Goal: Transaction & Acquisition: Purchase product/service

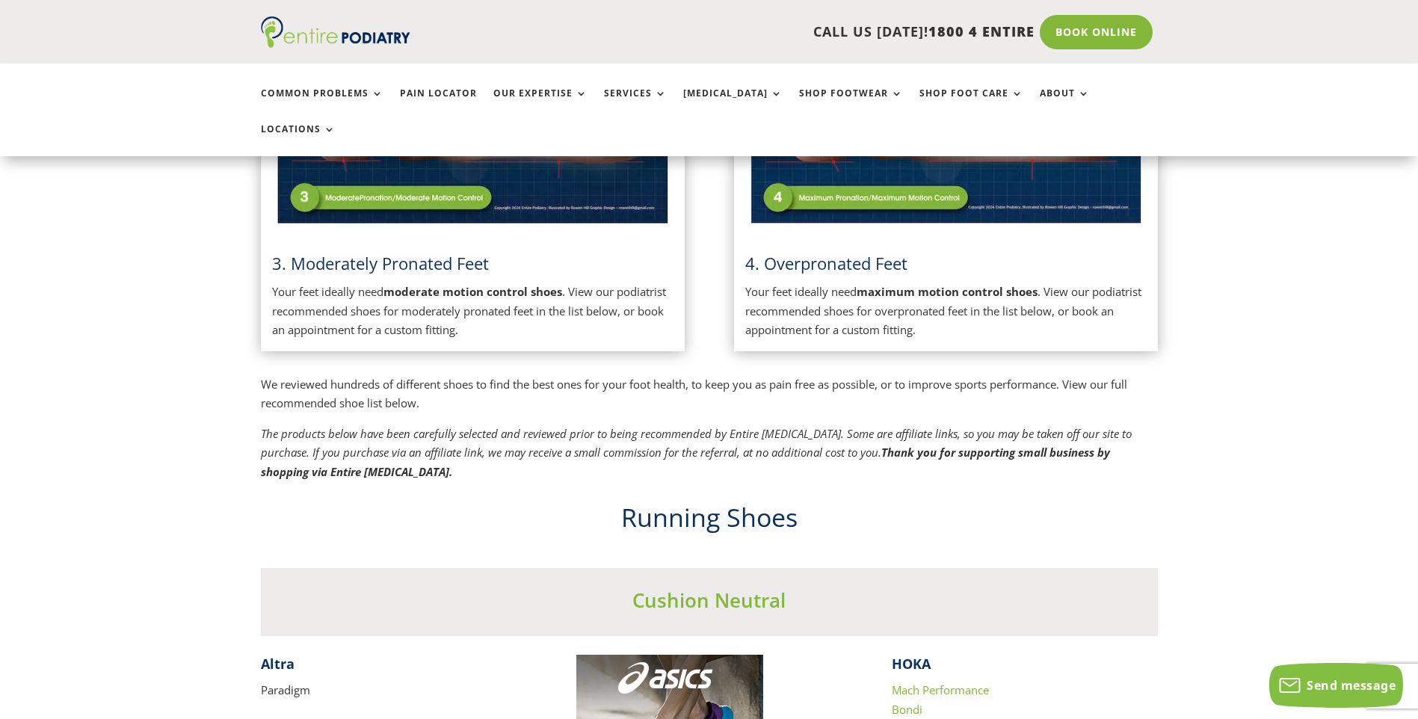
scroll to position [1376, 0]
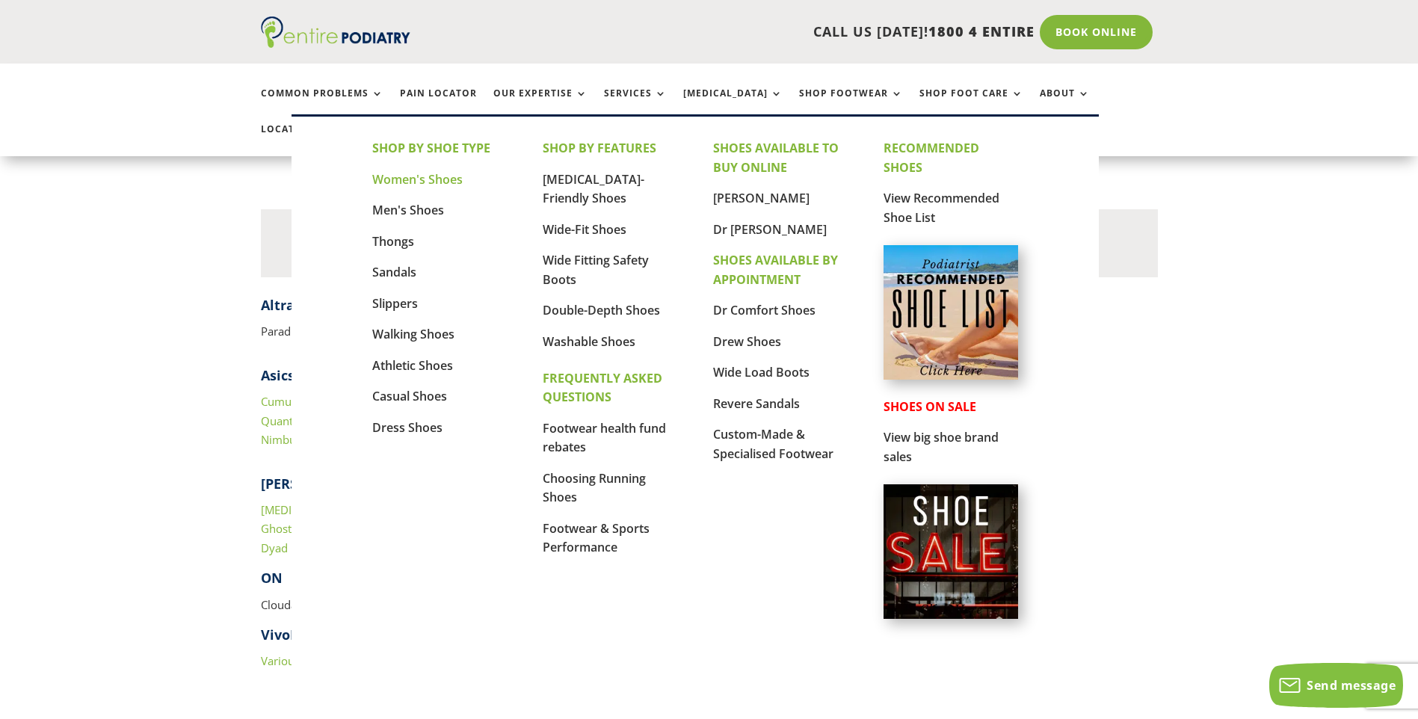
click at [428, 178] on link "Women's Shoes" at bounding box center [417, 179] width 90 height 16
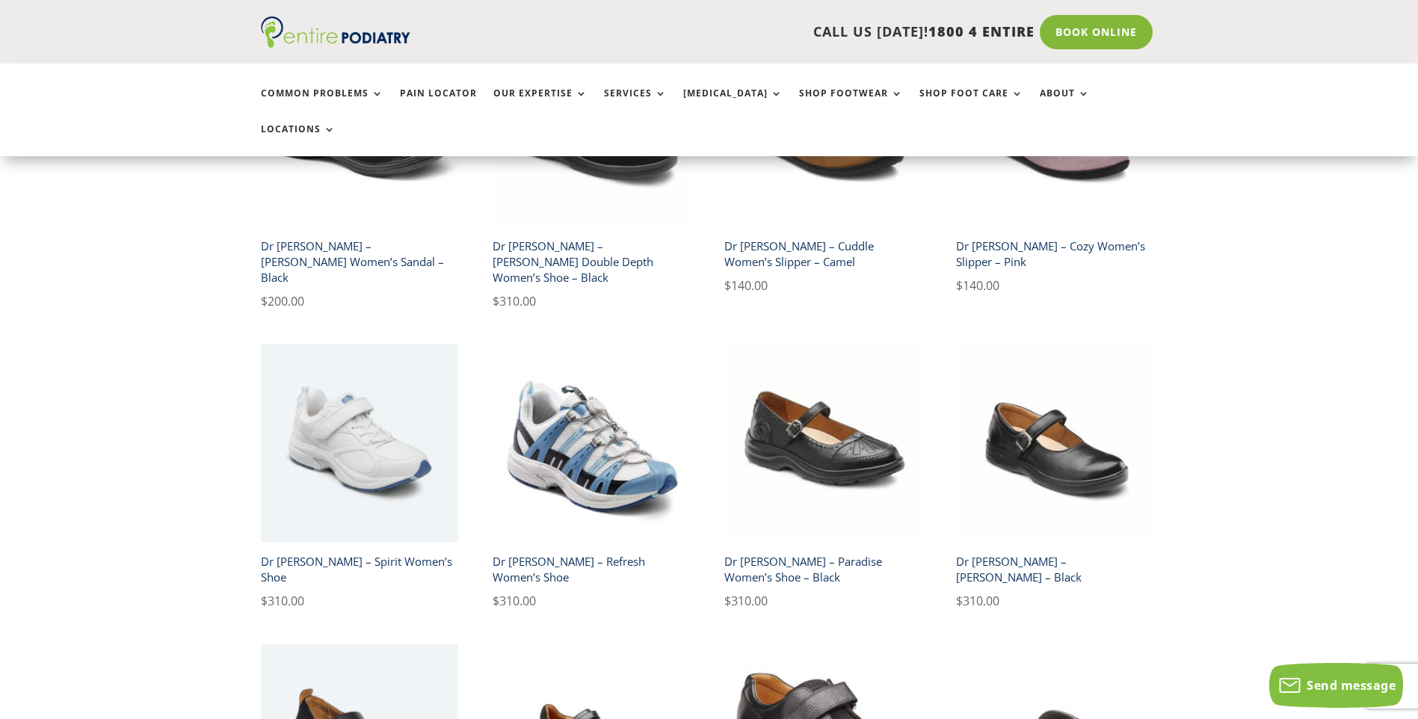
scroll to position [2333, 0]
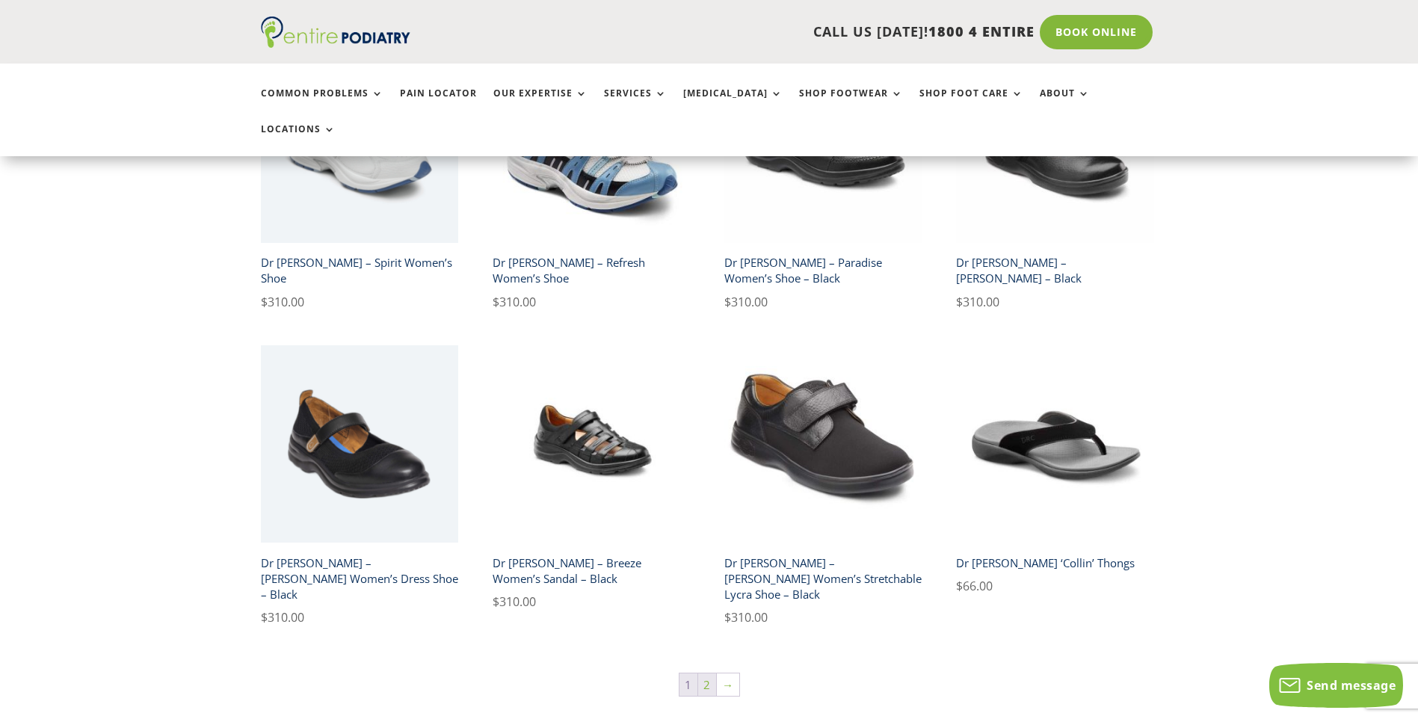
click at [709, 674] on link "2" at bounding box center [707, 685] width 18 height 22
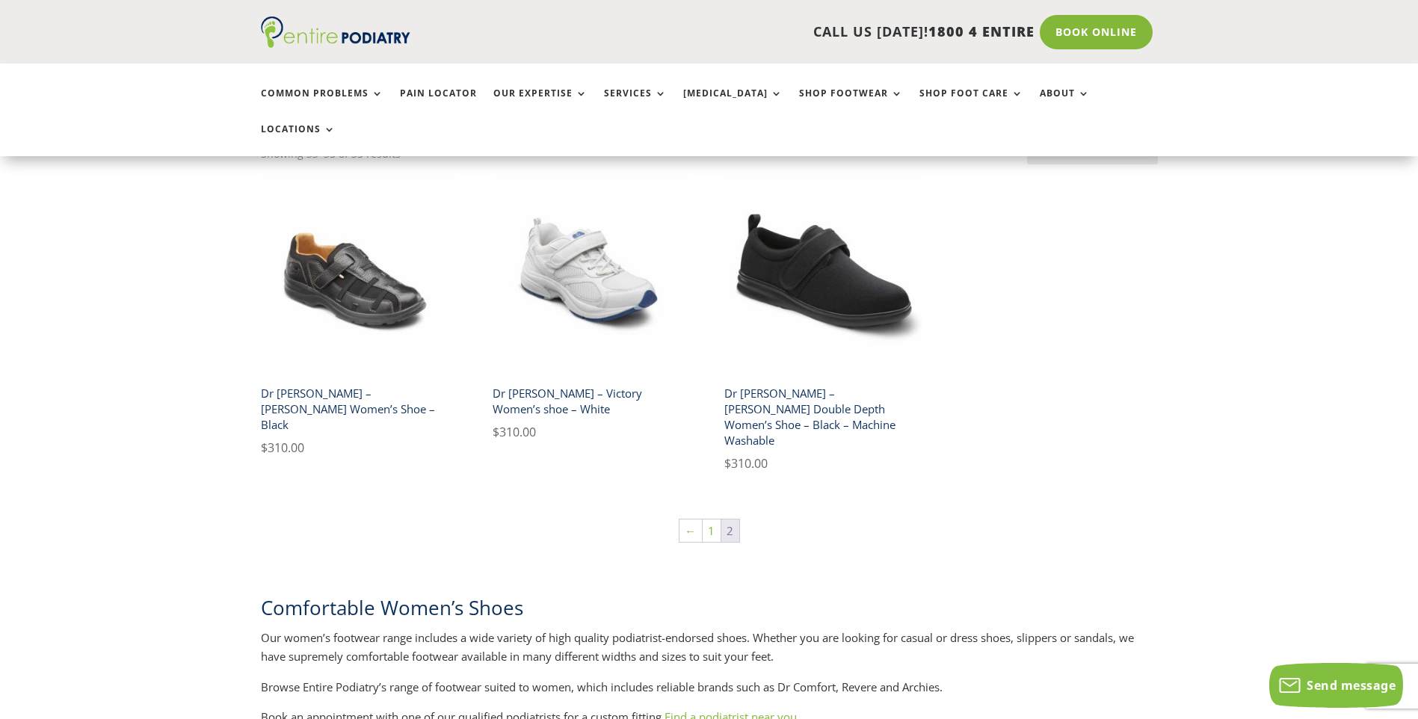
scroll to position [359, 0]
click at [713, 519] on link "1" at bounding box center [712, 530] width 18 height 22
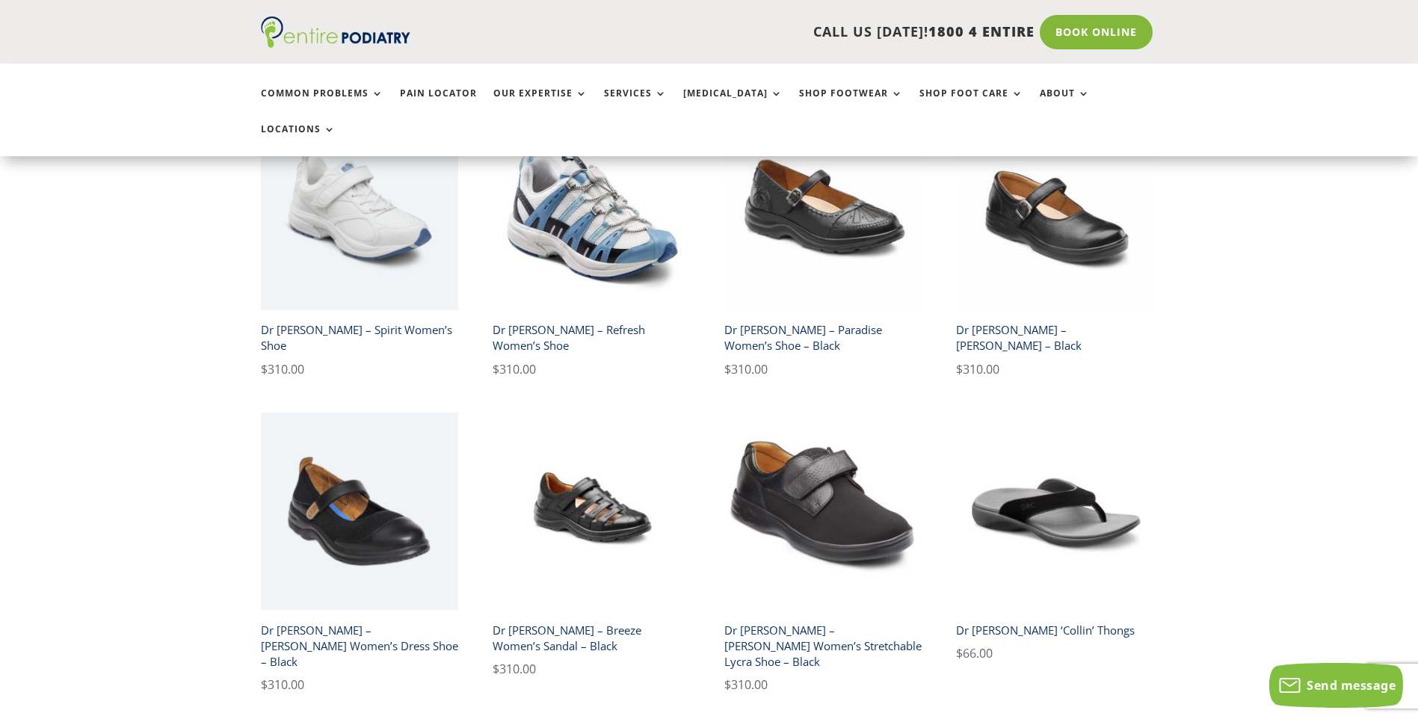
scroll to position [2333, 0]
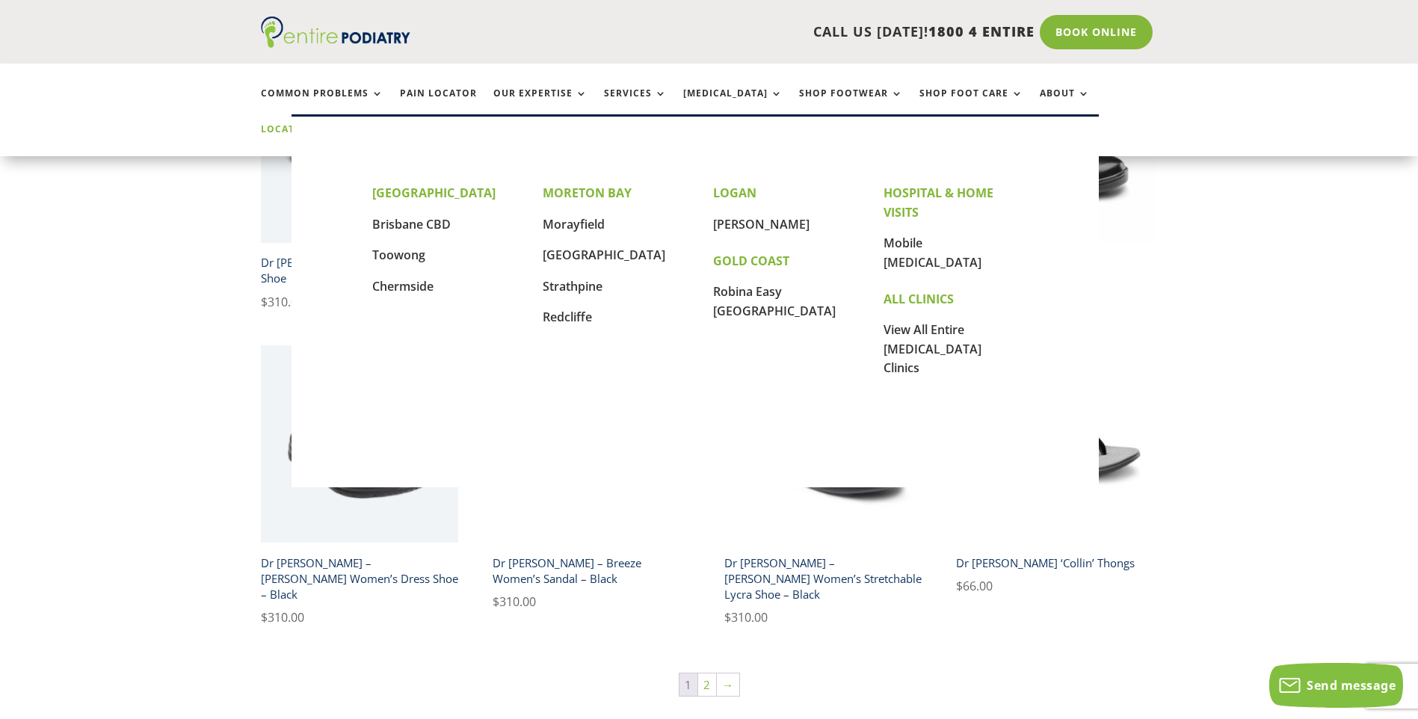
click at [336, 124] on link "Locations" at bounding box center [298, 140] width 75 height 32
